Goal: Information Seeking & Learning: Learn about a topic

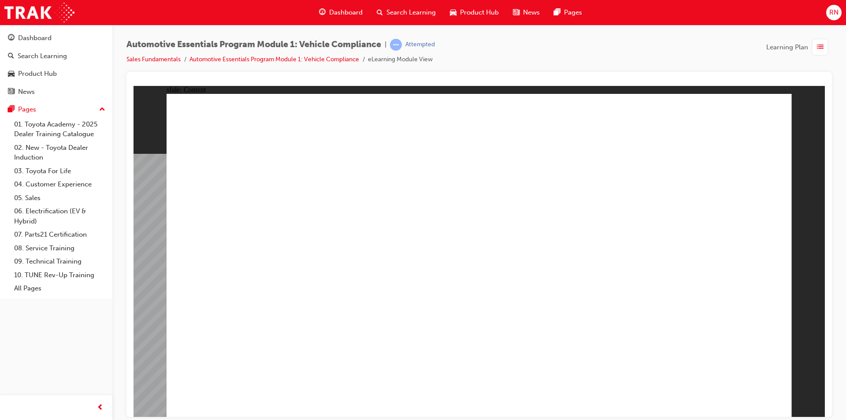
drag, startPoint x: 320, startPoint y: 226, endPoint x: 320, endPoint y: 231, distance: 5.4
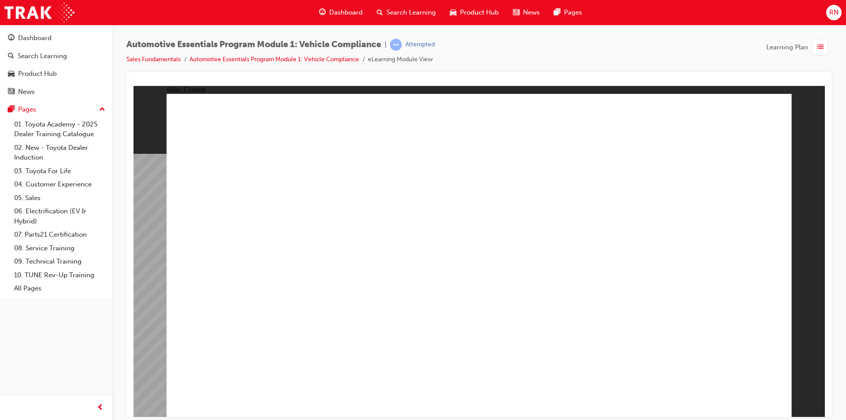
radio input "true"
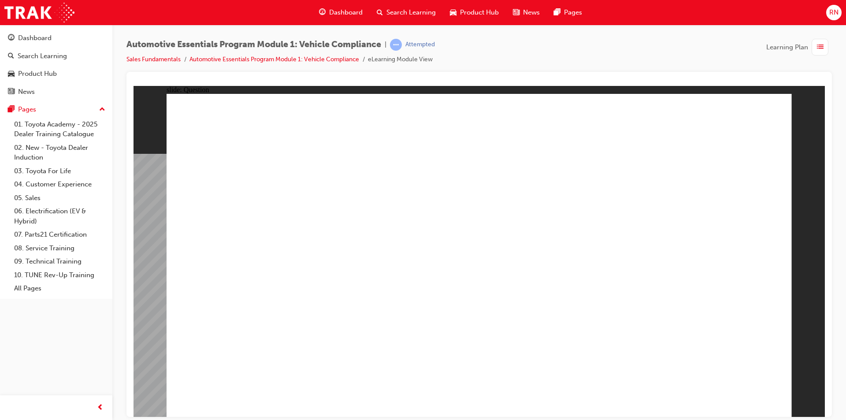
radio input "true"
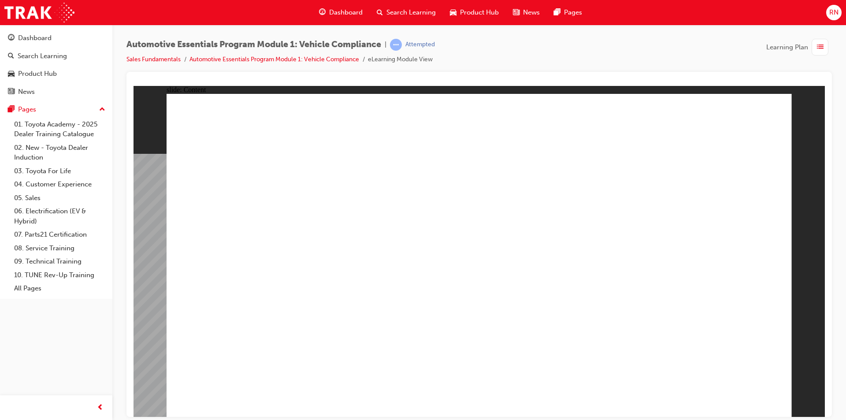
drag, startPoint x: 732, startPoint y: 241, endPoint x: 708, endPoint y: 298, distance: 61.7
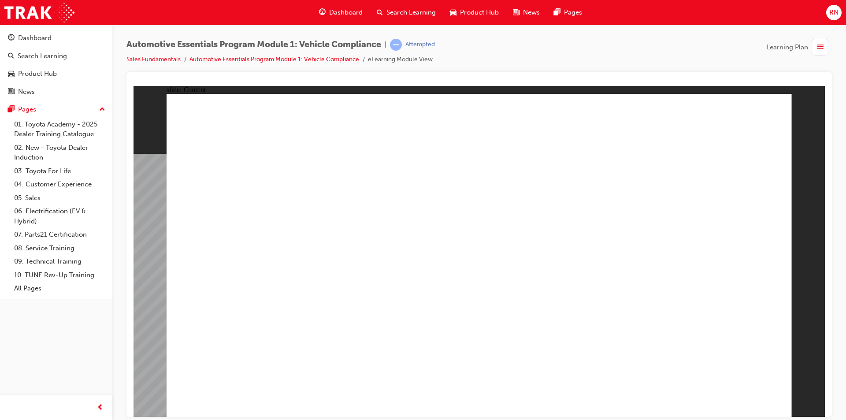
drag, startPoint x: 426, startPoint y: 245, endPoint x: 449, endPoint y: 242, distance: 23.0
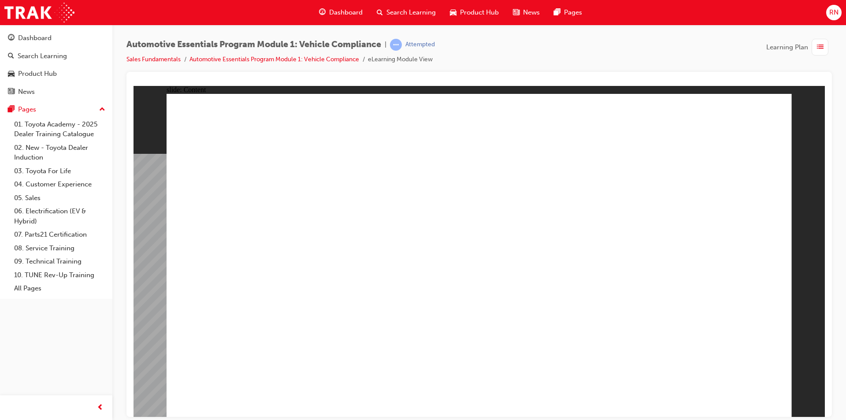
drag, startPoint x: 417, startPoint y: 237, endPoint x: 671, endPoint y: 224, distance: 253.8
drag, startPoint x: 671, startPoint y: 224, endPoint x: 336, endPoint y: 235, distance: 334.8
drag, startPoint x: 336, startPoint y: 235, endPoint x: 440, endPoint y: 233, distance: 103.2
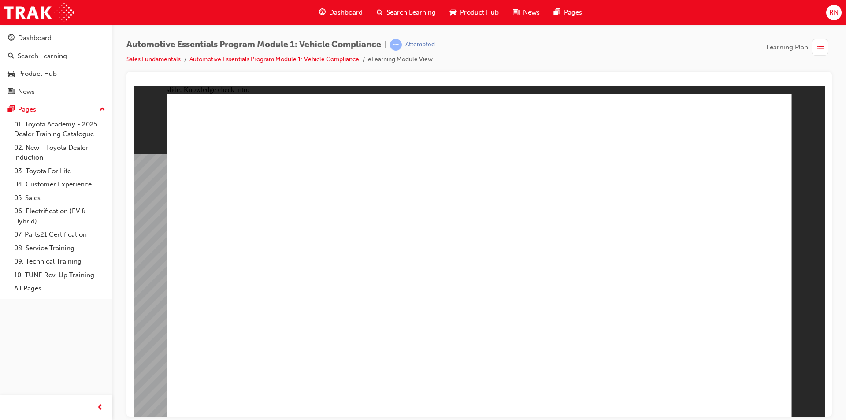
radio input "true"
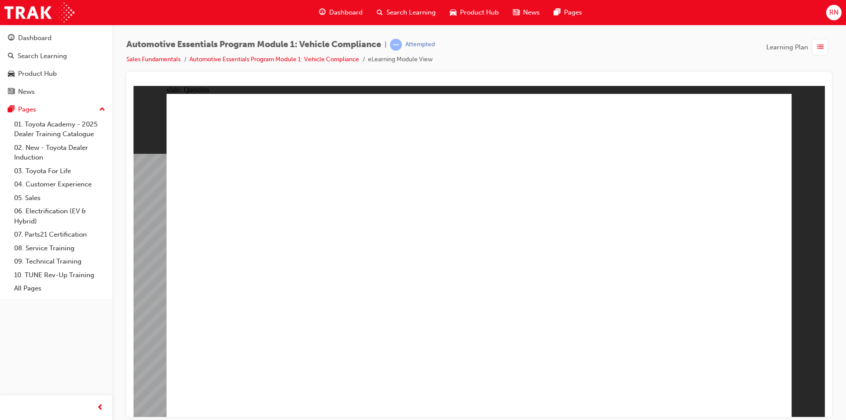
radio input "true"
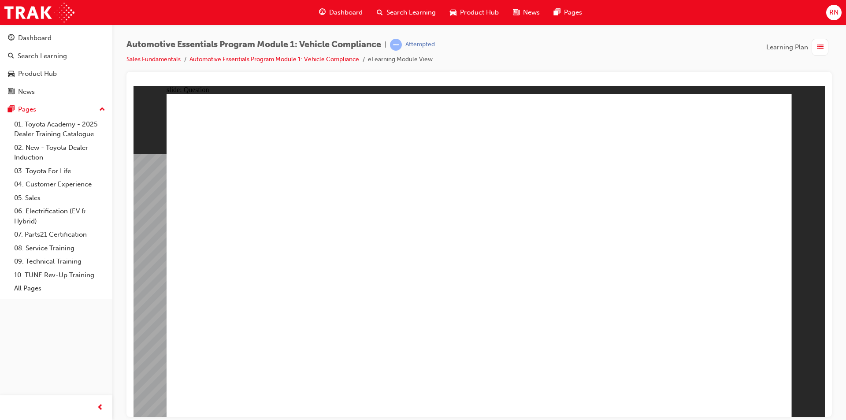
radio input "true"
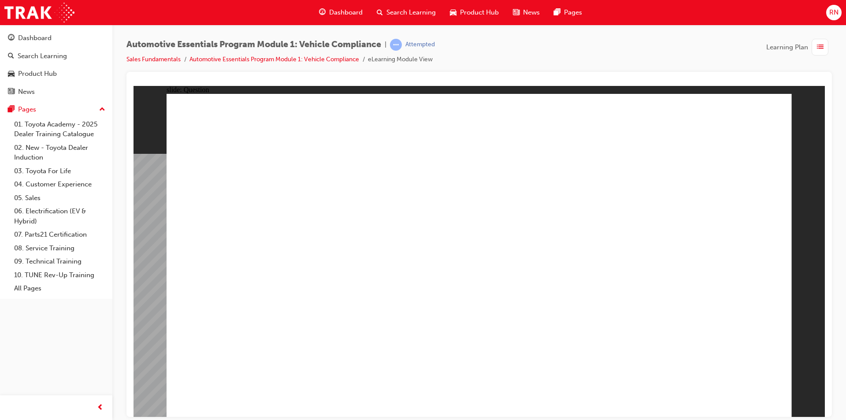
radio input "true"
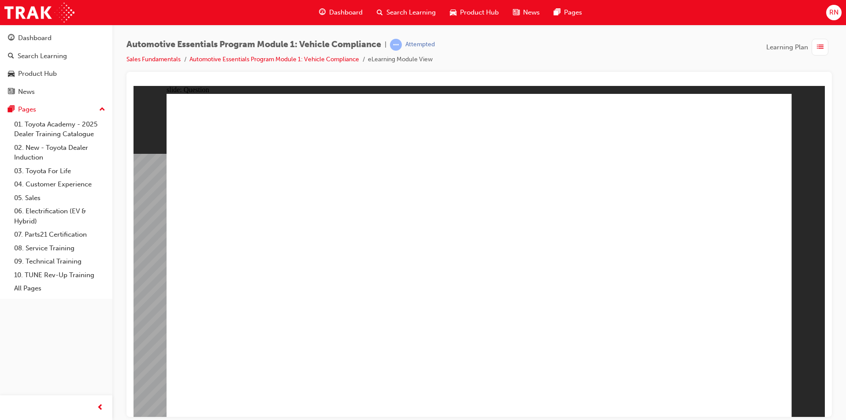
radio input "true"
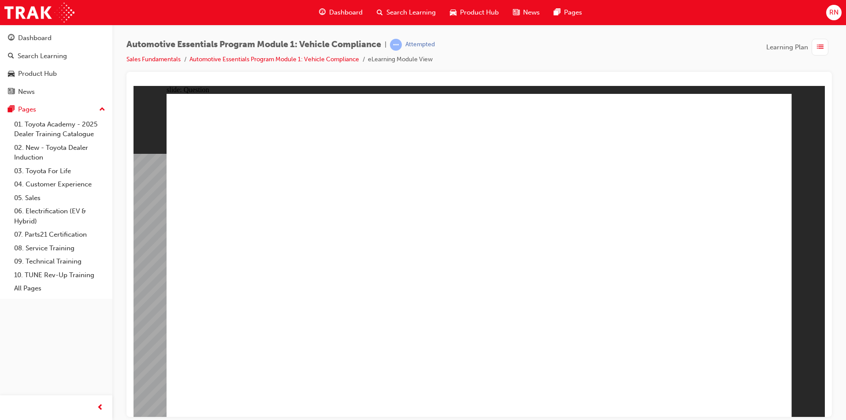
radio input "true"
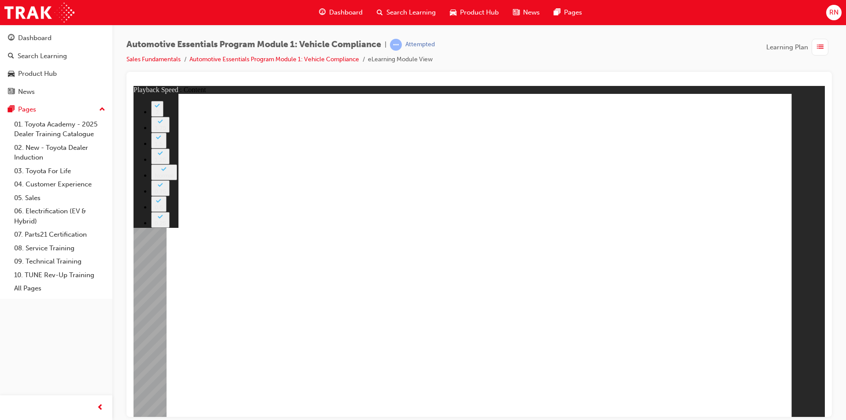
drag, startPoint x: 622, startPoint y: 303, endPoint x: 980, endPoint y: 380, distance: 365.7
click at [825, 294] on html "​100%​ slide: Content Rectangle 2 Group 1 Rectangle 1 Genuine Accessories playb…" at bounding box center [480, 251] width 692 height 331
type input "43"
